Goal: Information Seeking & Learning: Learn about a topic

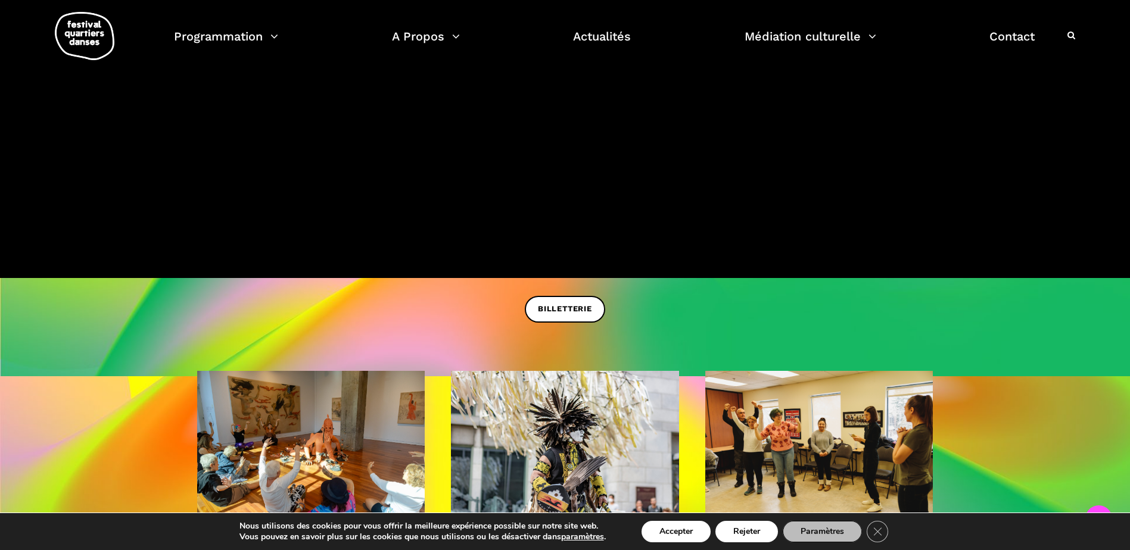
scroll to position [715, 0]
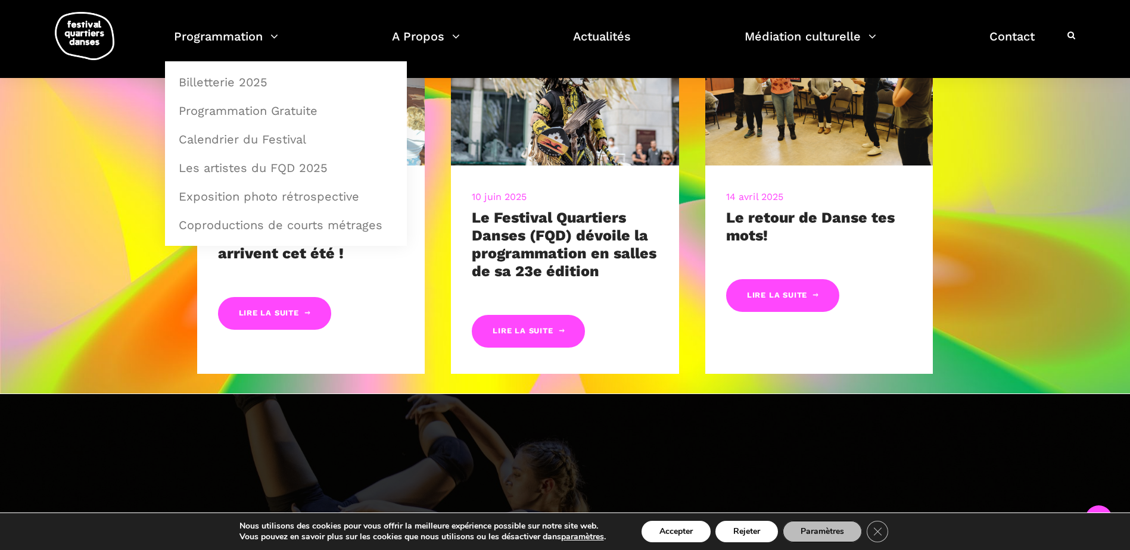
click at [235, 42] on link "Programmation" at bounding box center [226, 43] width 104 height 35
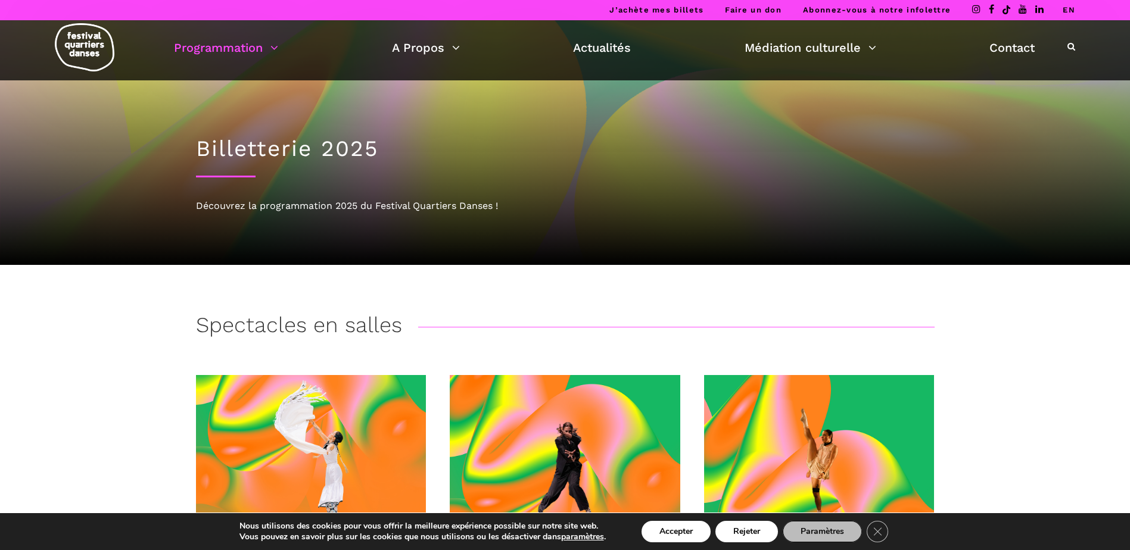
click at [521, 318] on div "Spectacles en salles" at bounding box center [565, 328] width 739 height 30
click at [326, 323] on h3 "Spectacles en salles" at bounding box center [299, 328] width 206 height 30
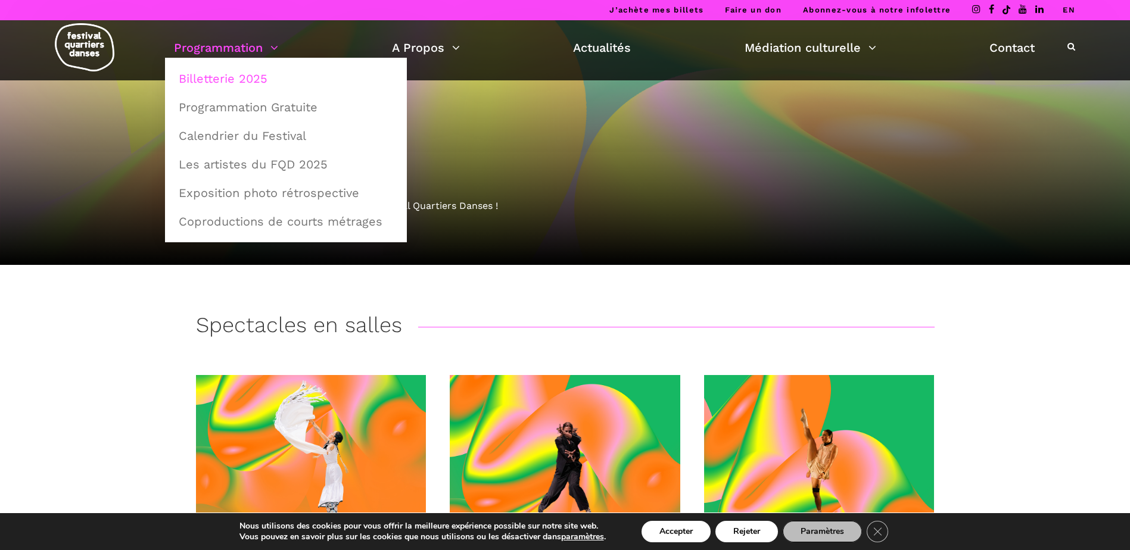
click at [255, 105] on link "Programmation Gratuite" at bounding box center [286, 107] width 229 height 27
